Goal: Check status: Check status

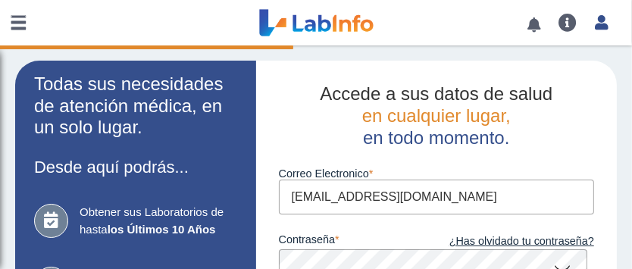
scroll to position [168, 0]
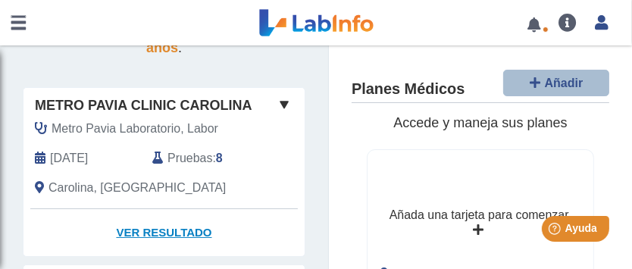
click at [145, 231] on link "Ver Resultado" at bounding box center [163, 233] width 281 height 48
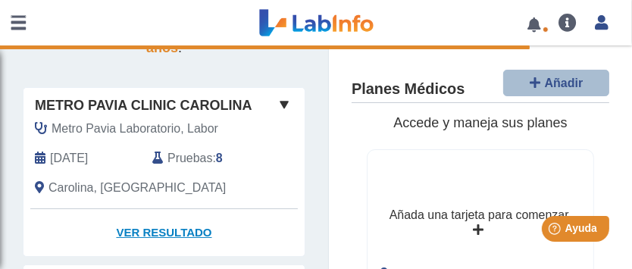
click at [149, 232] on link "Ver Resultado" at bounding box center [163, 233] width 281 height 48
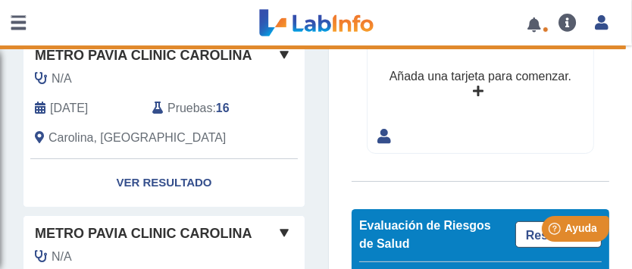
scroll to position [168, 0]
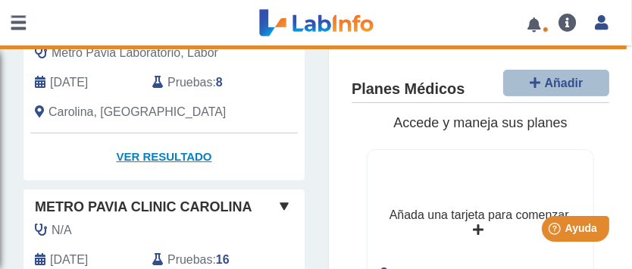
click at [154, 153] on link "Ver Resultado" at bounding box center [163, 157] width 281 height 48
click at [147, 153] on link "Ver Resultado" at bounding box center [163, 157] width 281 height 48
click at [146, 153] on link "Ver Resultado" at bounding box center [163, 157] width 281 height 48
click at [146, 155] on link "Ver Resultado" at bounding box center [163, 157] width 281 height 48
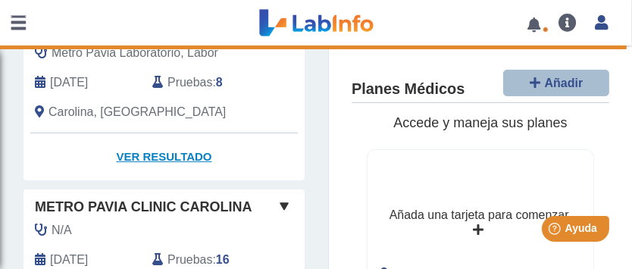
click at [147, 157] on link "Ver Resultado" at bounding box center [163, 157] width 281 height 48
click at [148, 156] on link "Ver Resultado" at bounding box center [163, 157] width 281 height 48
click at [149, 156] on link "Ver Resultado" at bounding box center [163, 157] width 281 height 48
click at [149, 155] on link "Ver Resultado" at bounding box center [163, 157] width 281 height 48
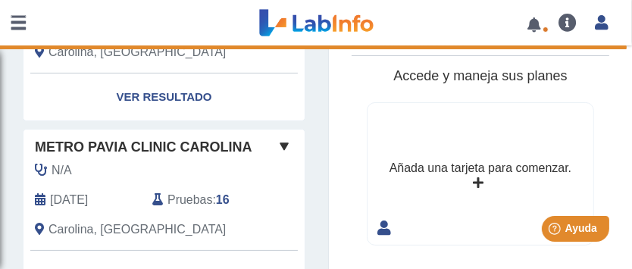
scroll to position [76, 0]
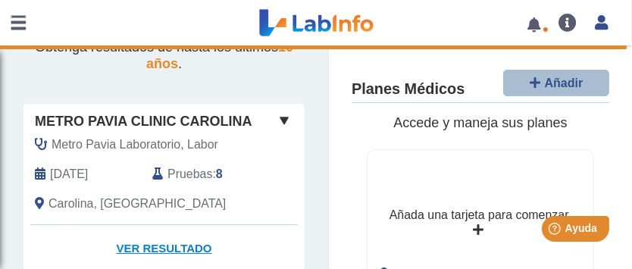
click at [152, 243] on link "Ver Resultado" at bounding box center [163, 249] width 281 height 48
click at [276, 119] on span at bounding box center [284, 120] width 18 height 18
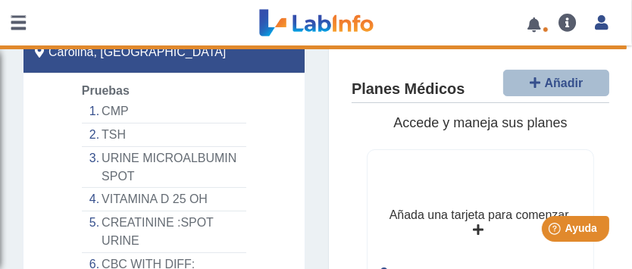
scroll to position [379, 0]
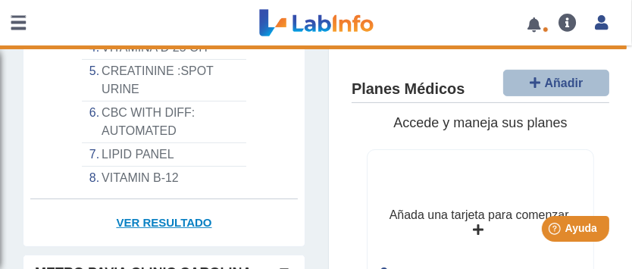
click at [158, 223] on link "Ver Resultado" at bounding box center [163, 223] width 281 height 48
click at [139, 74] on li "CREATININE :SPOT URINE" at bounding box center [164, 81] width 164 height 42
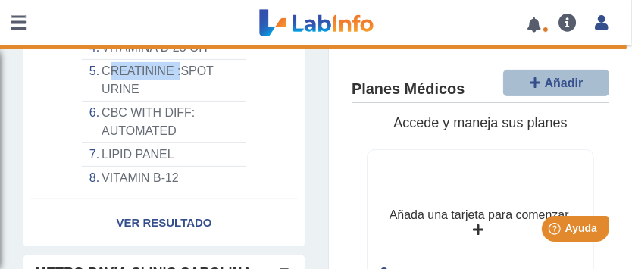
click at [139, 74] on li "CREATININE :SPOT URINE" at bounding box center [164, 81] width 164 height 42
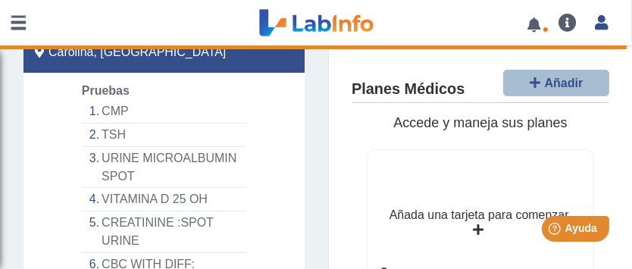
click at [124, 110] on li "CMP" at bounding box center [164, 111] width 164 height 23
click at [108, 129] on li "TSH" at bounding box center [164, 135] width 164 height 23
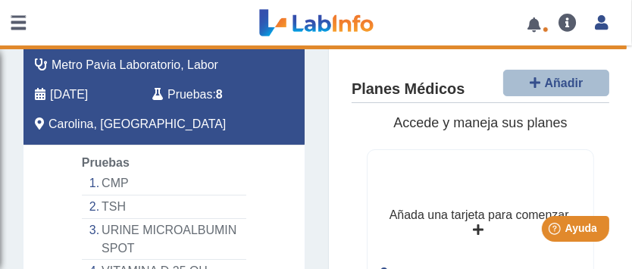
scroll to position [0, 0]
